Goal: Navigation & Orientation: Find specific page/section

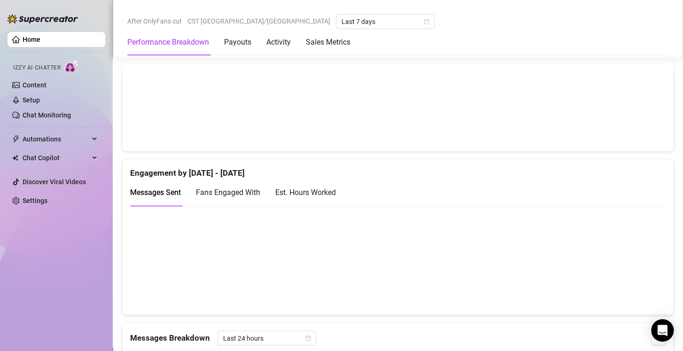
scroll to position [545, 0]
click at [321, 187] on div "Est. Hours Worked" at bounding box center [305, 192] width 61 height 12
